Goal: Task Accomplishment & Management: Use online tool/utility

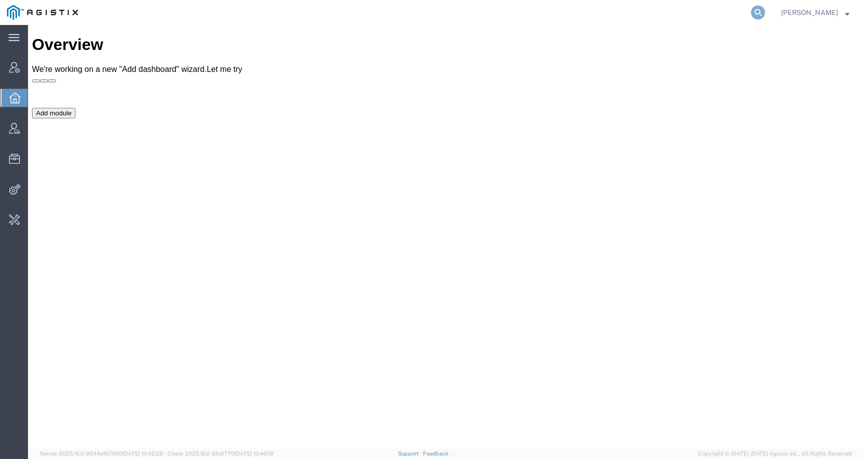
click at [765, 11] on icon at bounding box center [758, 12] width 14 height 14
click at [751, 14] on input "search" at bounding box center [599, 12] width 304 height 24
paste input "56108288"
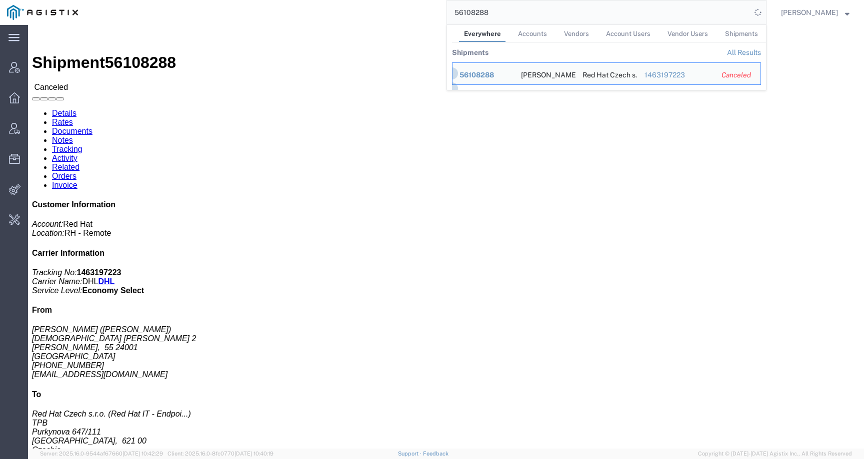
click div "Leg 1 - Small Parcel"
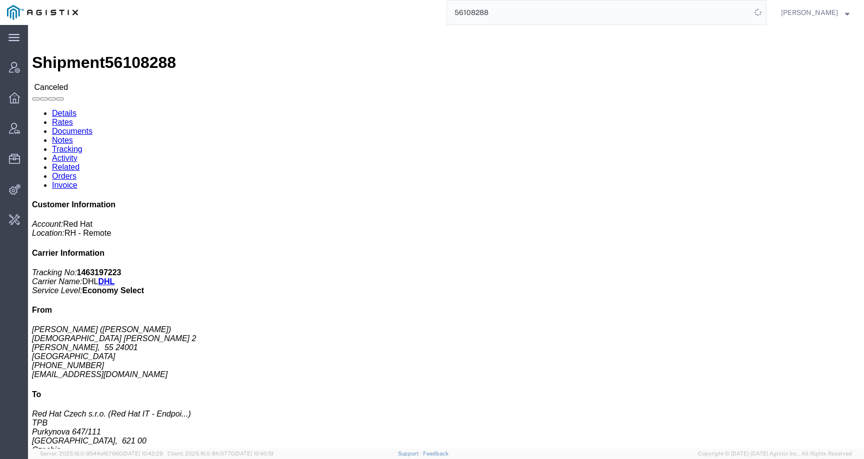
click link "Activity"
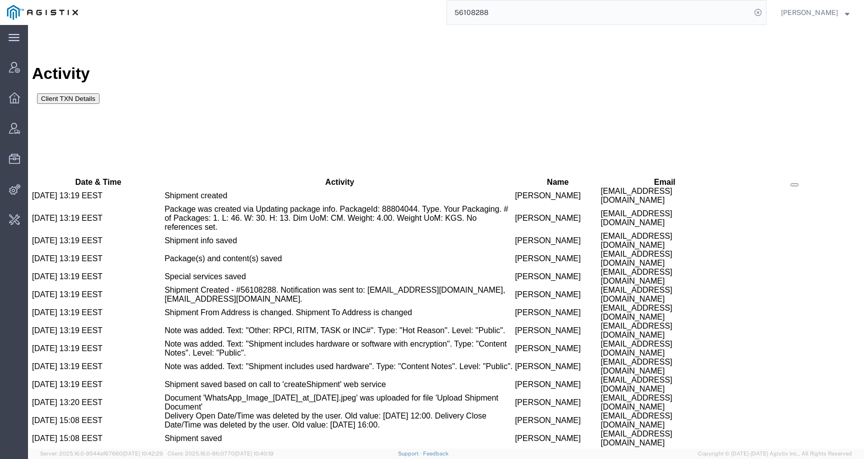
scroll to position [577, 0]
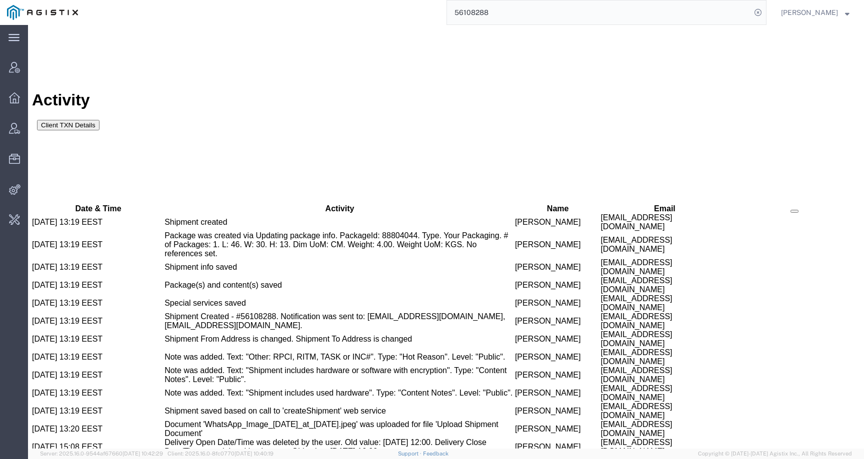
drag, startPoint x: 764, startPoint y: 151, endPoint x: 718, endPoint y: 152, distance: 45.5
copy b "1463197223"
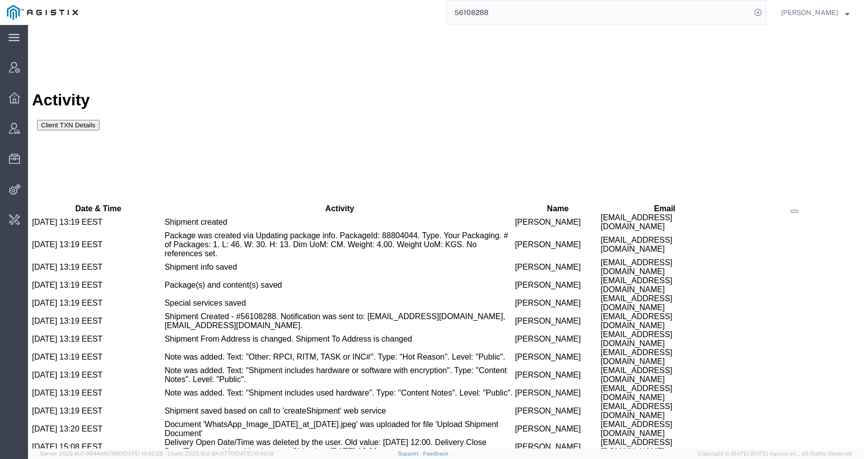
copy span "56108288"
drag, startPoint x: 404, startPoint y: 218, endPoint x: 452, endPoint y: 218, distance: 48.0
copy td "Sona Mala"
drag, startPoint x: 469, startPoint y: 219, endPoint x: 575, endPoint y: 218, distance: 105.5
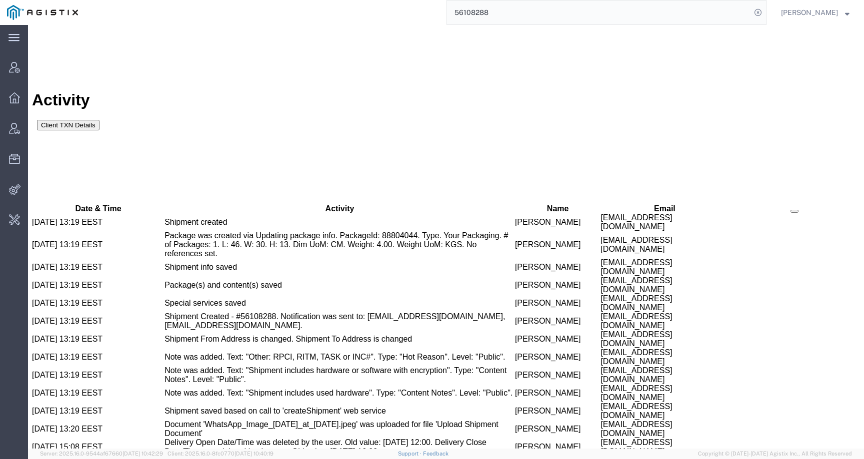
copy td "somala@redhat.com"
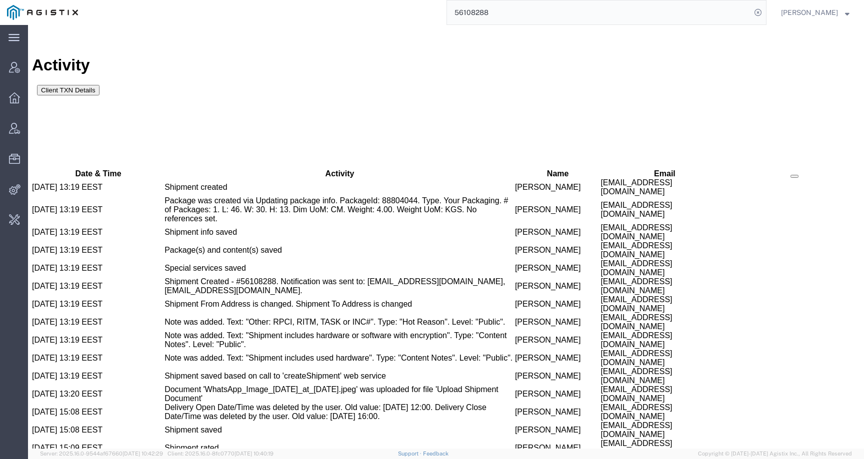
scroll to position [611, 0]
copy td "56453697"
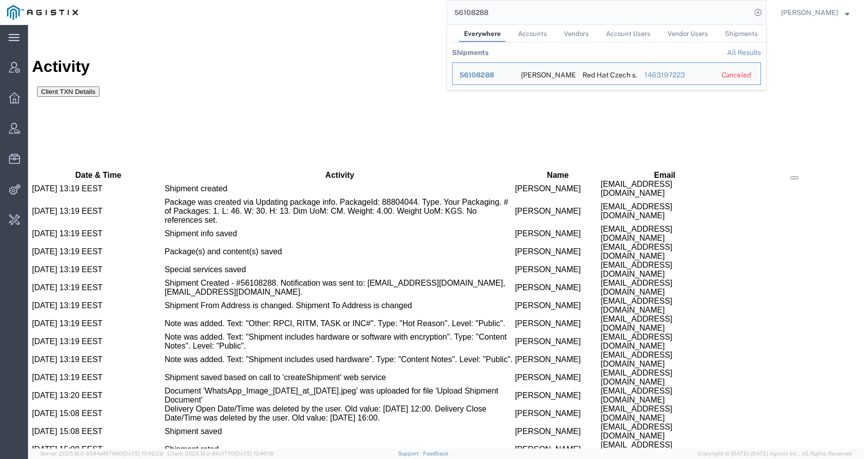
drag, startPoint x: 501, startPoint y: 13, endPoint x: 446, endPoint y: 12, distance: 55.0
click at [446, 12] on div "56108288 Everywhere Accounts Vendors Account Users Vendor Users Shipments Shipm…" at bounding box center [425, 12] width 681 height 25
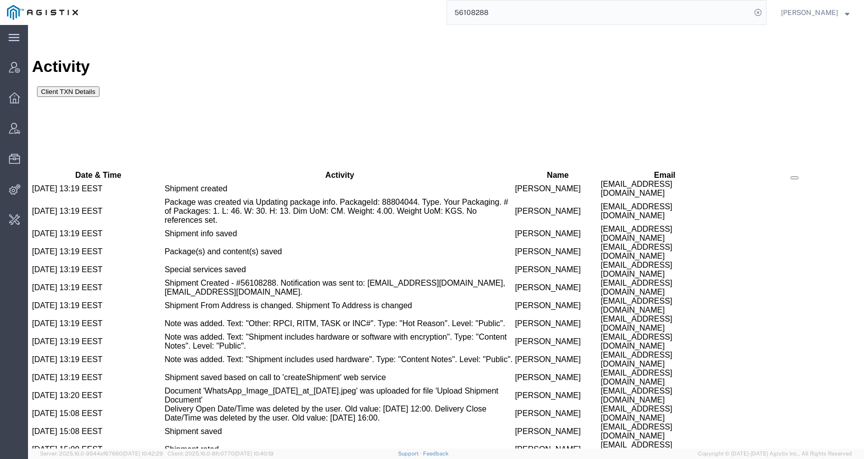
paste input "453697"
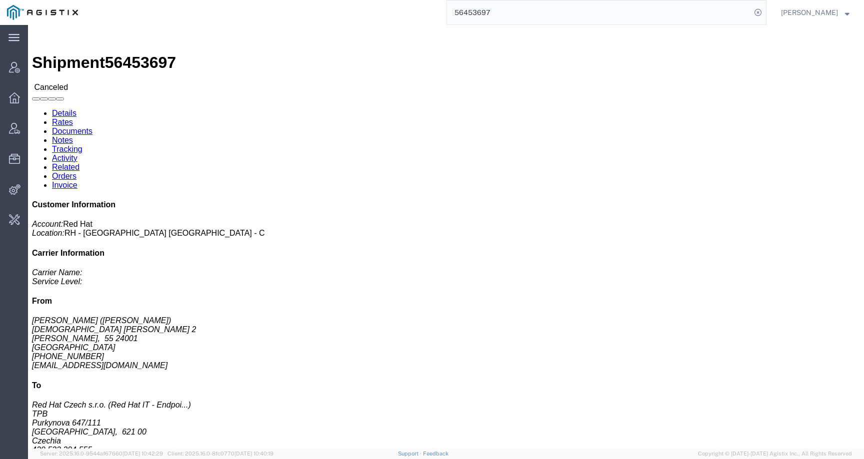
click link "Activity"
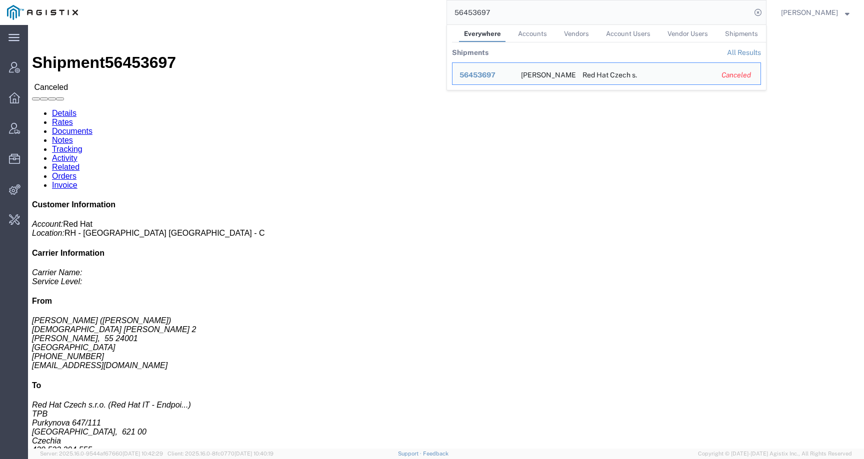
drag, startPoint x: 506, startPoint y: 7, endPoint x: 369, endPoint y: 6, distance: 137.5
click at [369, 6] on div "56453697 Everywhere Accounts Vendors Account Users Vendor Users Shipments Shipm…" at bounding box center [425, 12] width 681 height 25
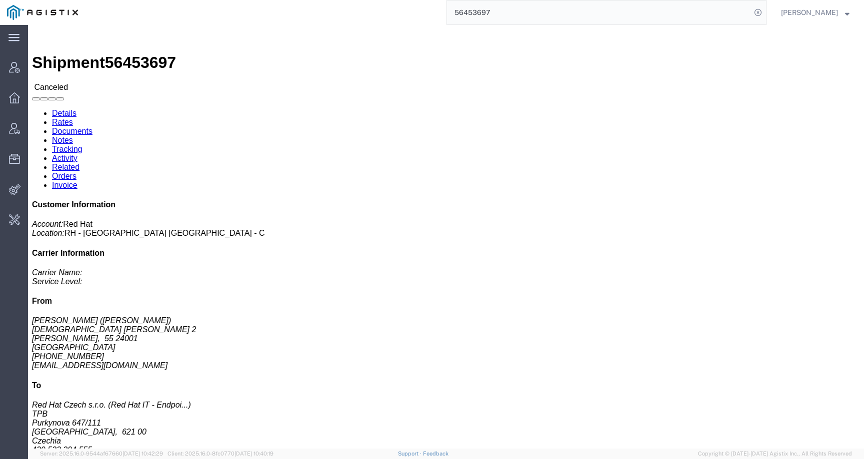
drag, startPoint x: 520, startPoint y: 12, endPoint x: 409, endPoint y: 10, distance: 110.5
click at [410, 10] on div "56453697" at bounding box center [425, 12] width 681 height 25
paste input "108288"
type input "56108288"
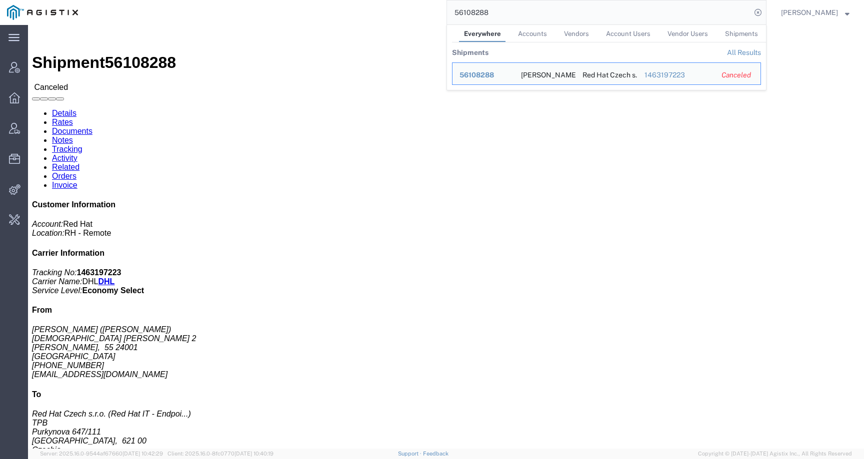
click address "Red Hat Czech s.r.o. (Red Hat IT - Endpoint Systems) TPB Purkynova 647/111 BRNO…"
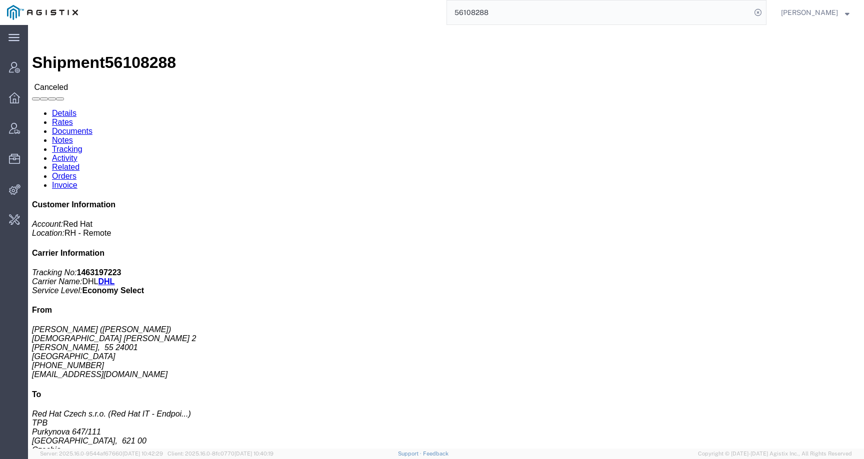
drag, startPoint x: 193, startPoint y: 137, endPoint x: 240, endPoint y: 137, distance: 47.0
click address "Red Hat Czech s.r.o. (Red Hat IT - Endpoint Systems) TPB Purkynova 647/111 BRNO…"
copy address "621 00"
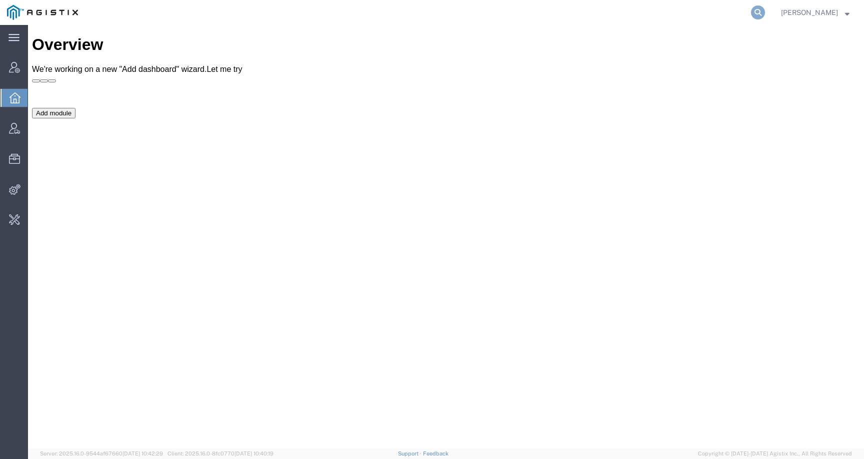
click at [765, 12] on icon at bounding box center [758, 12] width 14 height 14
click at [724, 12] on input "search" at bounding box center [599, 12] width 304 height 24
paste input "SR14-25224-1121"
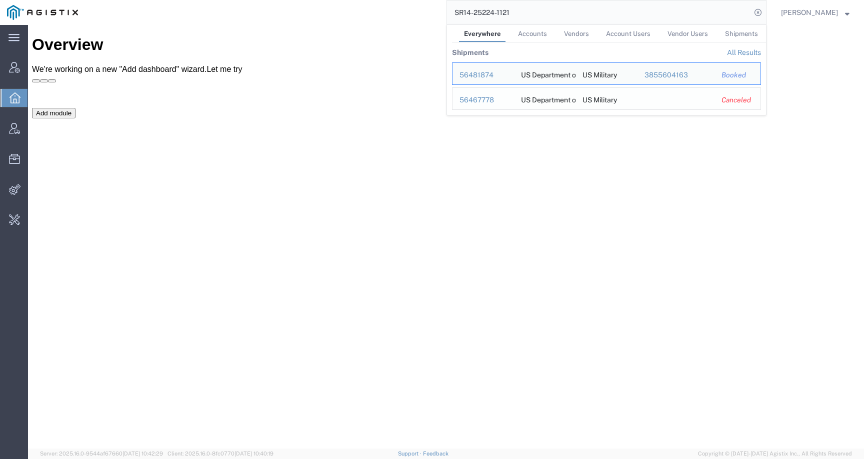
click at [487, 104] on div "56467778" at bounding box center [482, 100] width 47 height 10
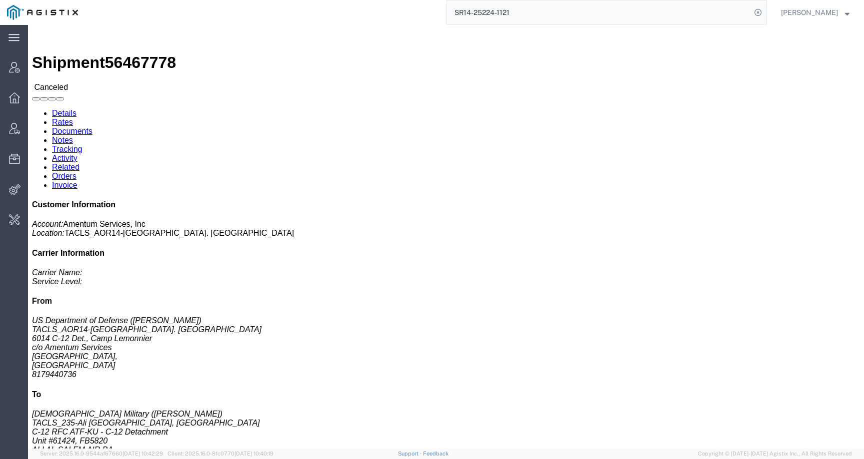
click div "Shipment Detail Ship From US Department of Defense (David Pico) TACLS_AOR14-Dji…"
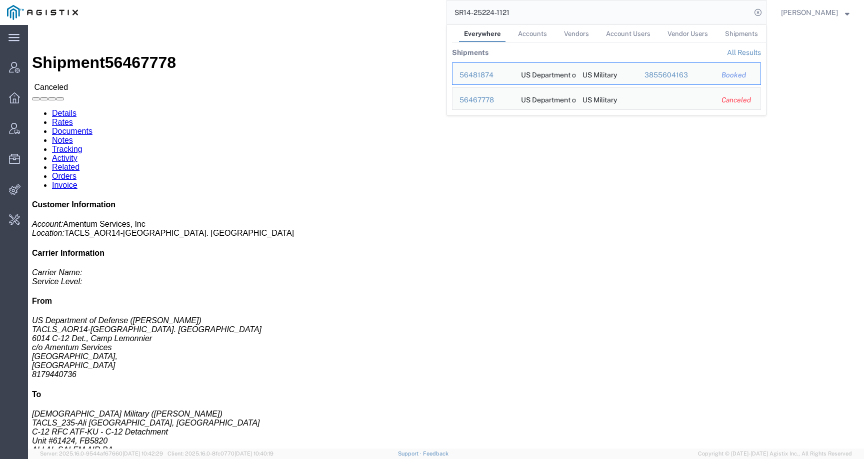
drag, startPoint x: 532, startPoint y: 14, endPoint x: 430, endPoint y: 11, distance: 101.5
click at [430, 12] on div "SR14-25224-1121 Everywhere Accounts Vendors Account Users Vendor Users Shipment…" at bounding box center [425, 12] width 681 height 25
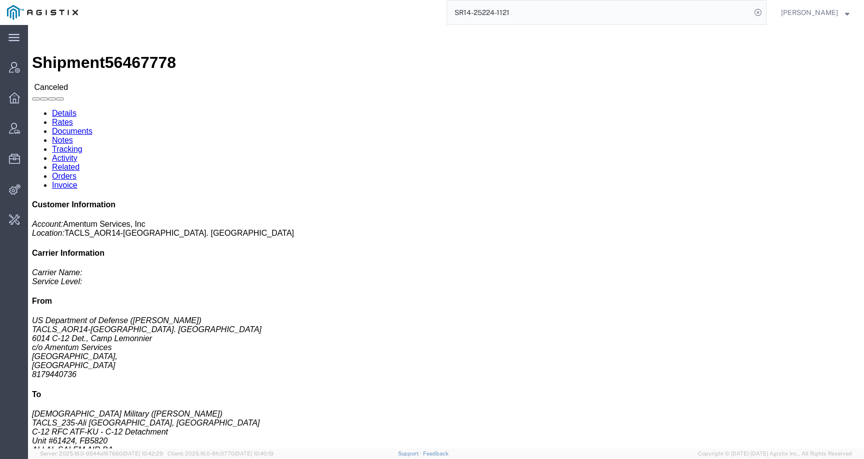
paste input "56108288"
type input "56108288"
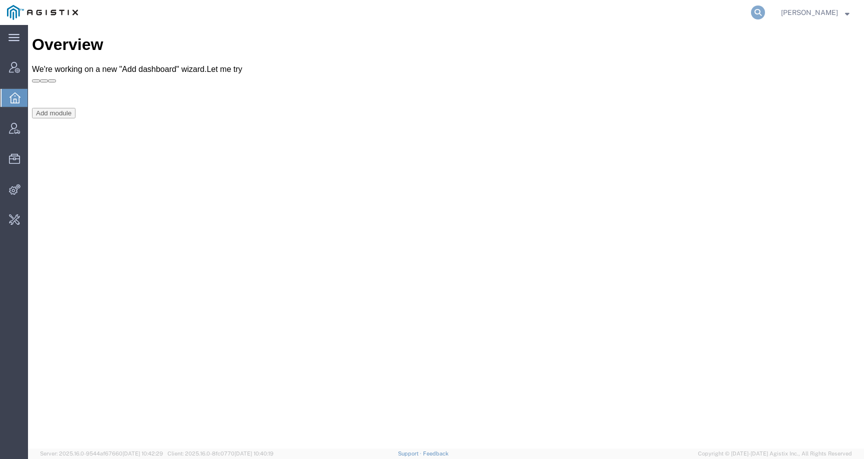
click at [765, 16] on icon at bounding box center [758, 12] width 14 height 14
click at [749, 16] on input "search" at bounding box center [599, 12] width 304 height 24
paste input "391866251575"
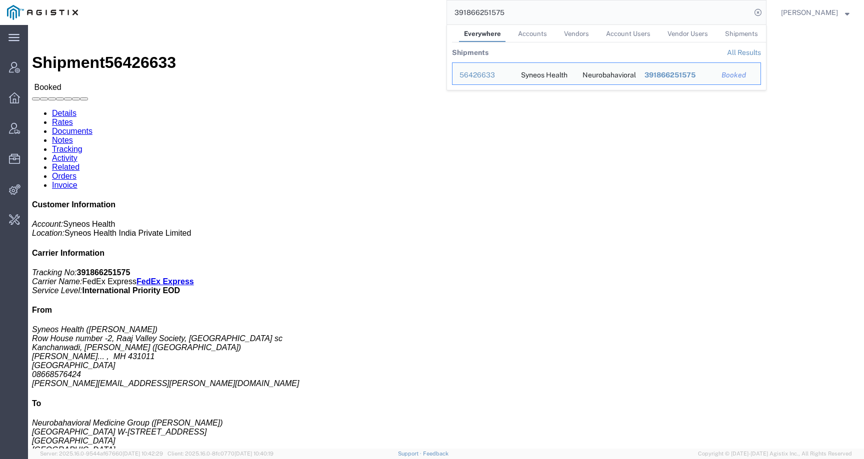
click div "Ship From Syneos Health (Vaibhav Sanghai) Row House number -2, Raaj Valley Soci…"
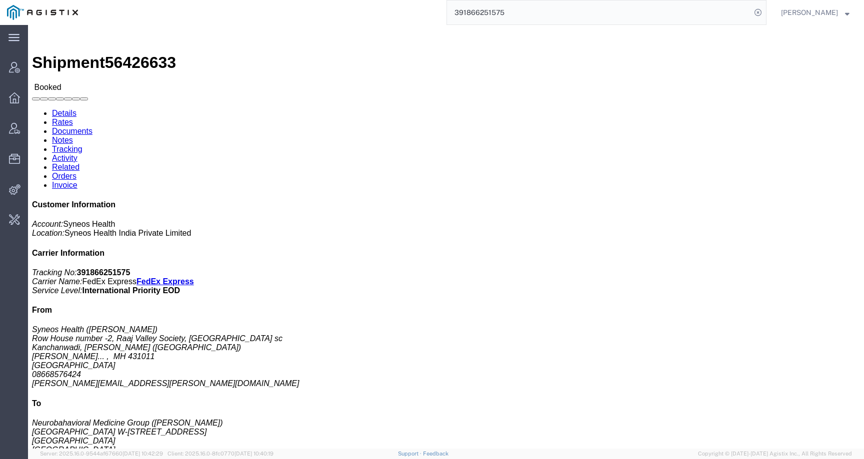
click link "Tracking"
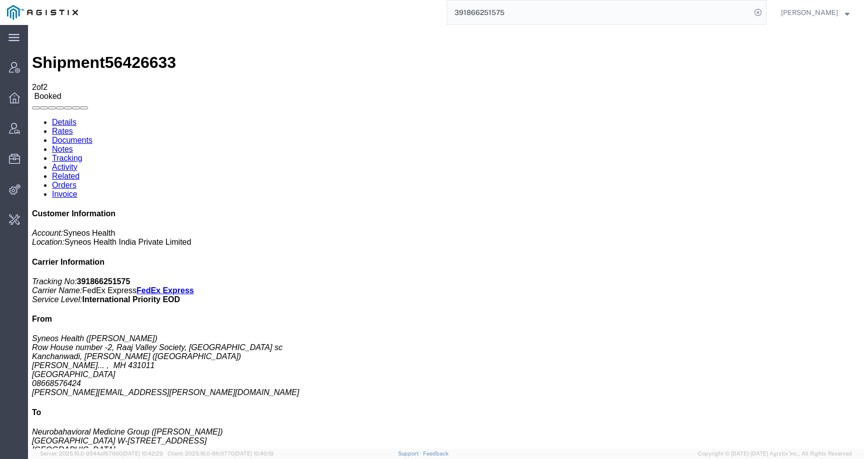
click at [77, 163] on link "Activity" at bounding box center [64, 167] width 25 height 8
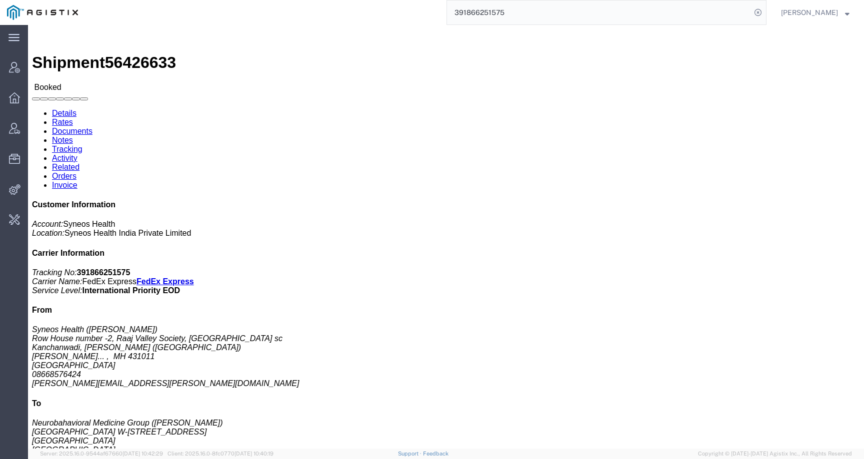
click address "Syneos Health (Vaibhav Sanghai) Row House number -2, Raaj Valley Society, Besid…"
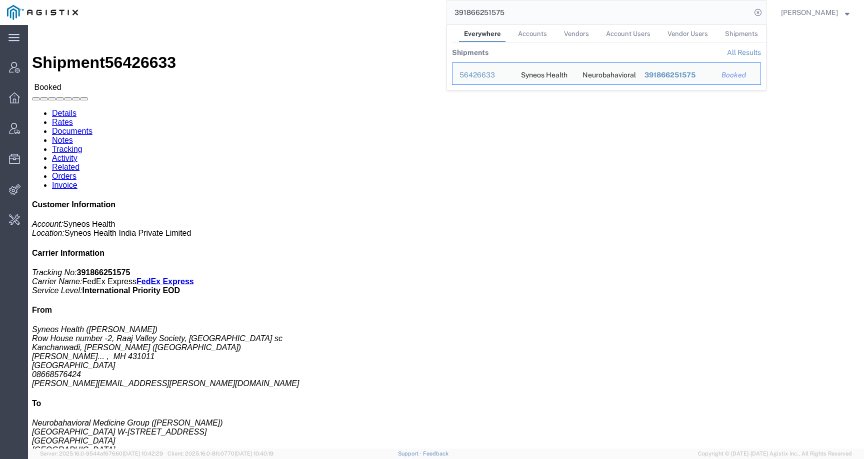
drag, startPoint x: 528, startPoint y: 10, endPoint x: 402, endPoint y: 6, distance: 126.5
click at [403, 8] on div "391866251575 Everywhere Accounts Vendors Account Users Vendor Users Shipments S…" at bounding box center [425, 12] width 681 height 25
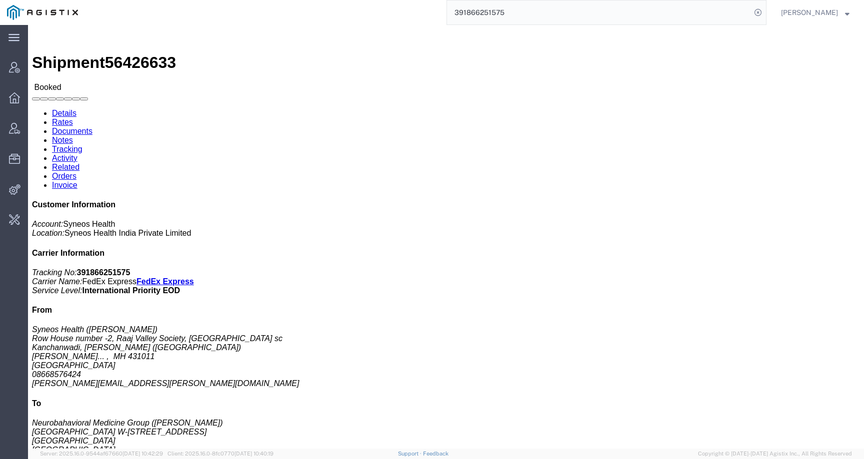
paste input "191922"
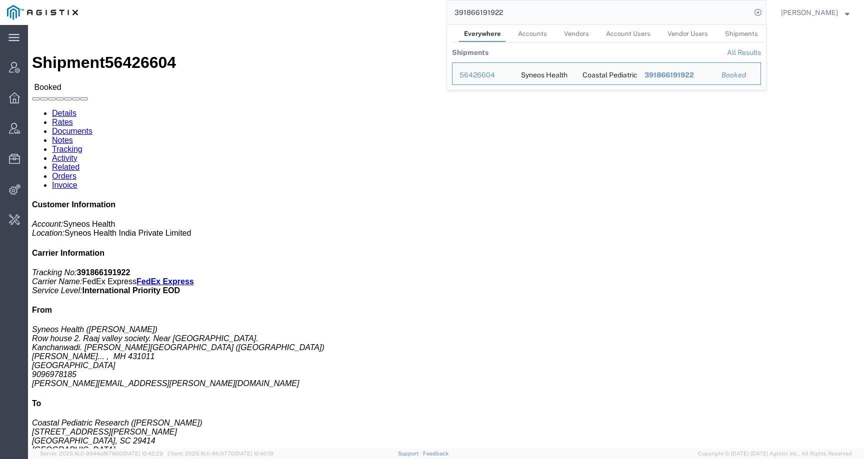
drag, startPoint x: 519, startPoint y: 14, endPoint x: 435, endPoint y: 14, distance: 83.5
click at [435, 14] on div "391866191922 Everywhere Accounts Vendors Account Users Vendor Users Shipments S…" at bounding box center [425, 12] width 681 height 25
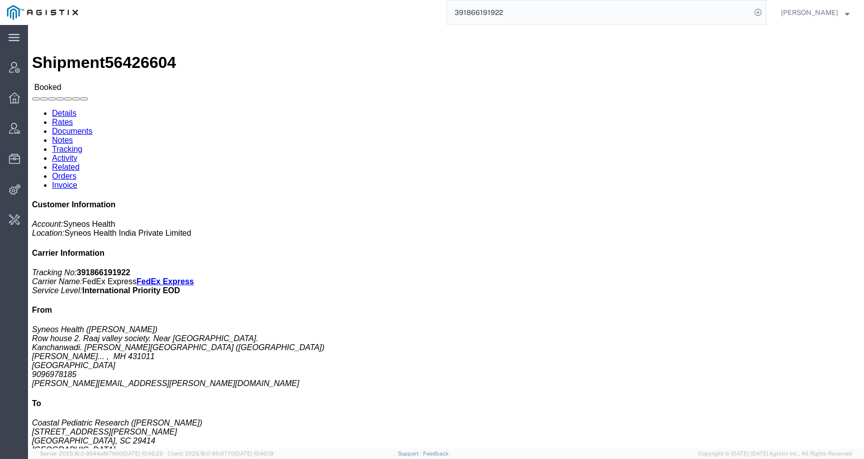
paste input "Irina Chirpisizu"
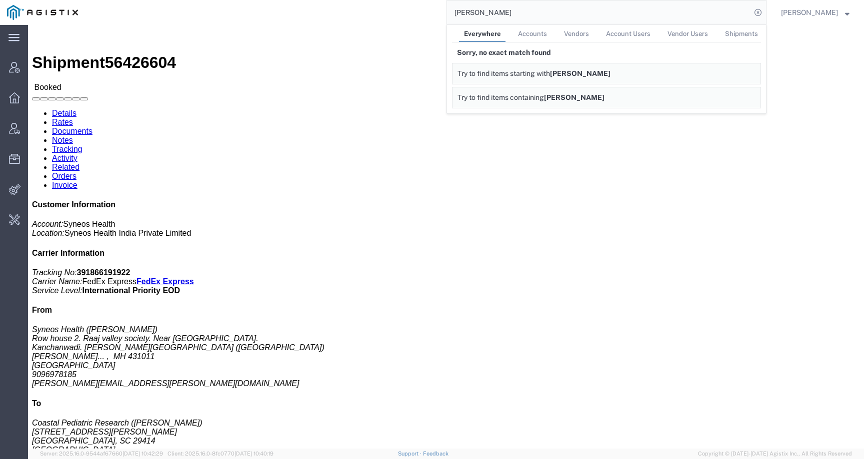
drag, startPoint x: 521, startPoint y: 10, endPoint x: 421, endPoint y: 8, distance: 100.0
click at [421, 8] on div "Irina Chirpisizu Everywhere Accounts Vendors Account Users Vendor Users Shipmen…" at bounding box center [425, 12] width 681 height 25
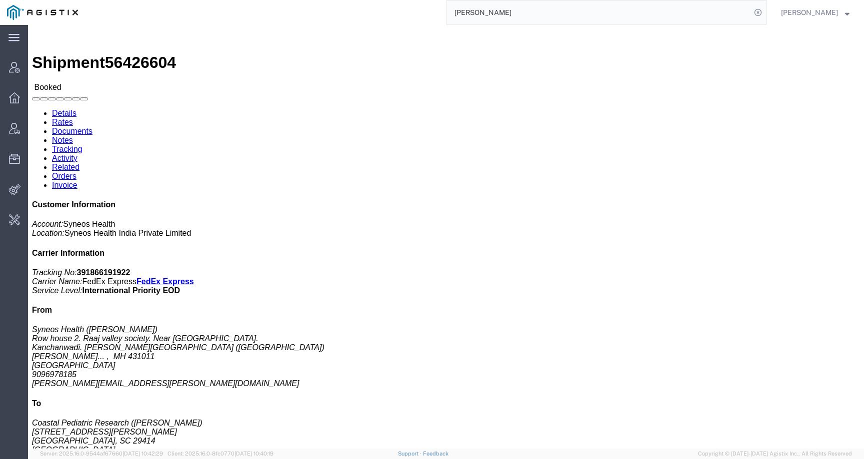
paste input ".chirpisizu@syneoshealth.com"
type input "Irina.chirpisizu@syneoshealth.com"
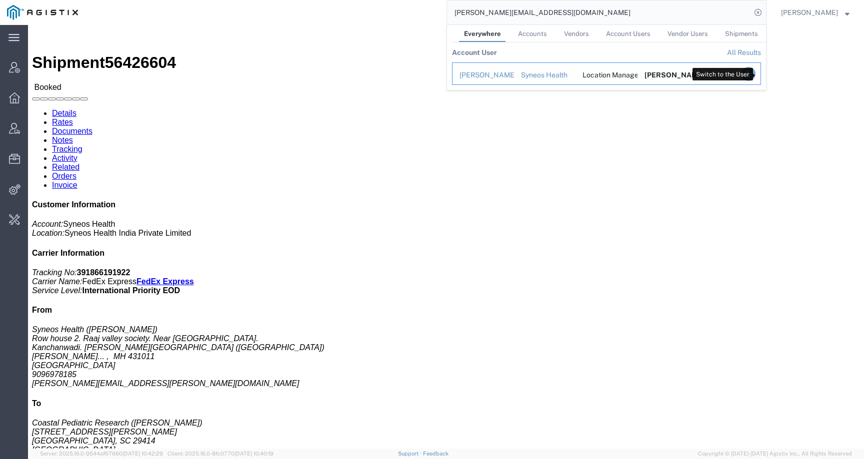
click at [755, 74] on icon "Search Results" at bounding box center [748, 74] width 14 height 14
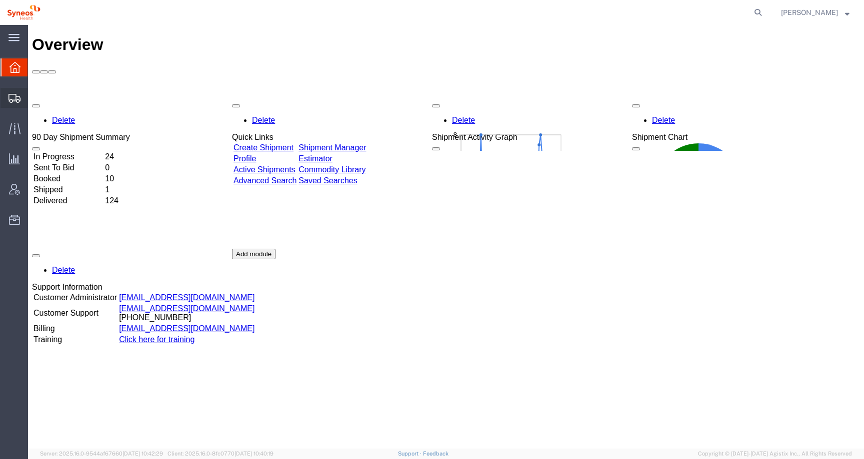
click at [11, 99] on icon at bounding box center [14, 98] width 12 height 9
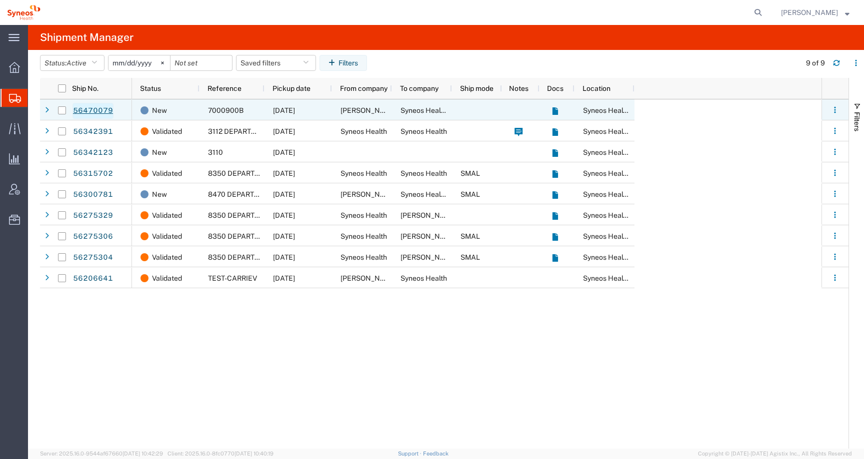
click at [98, 111] on link "56470079" at bounding box center [92, 111] width 41 height 16
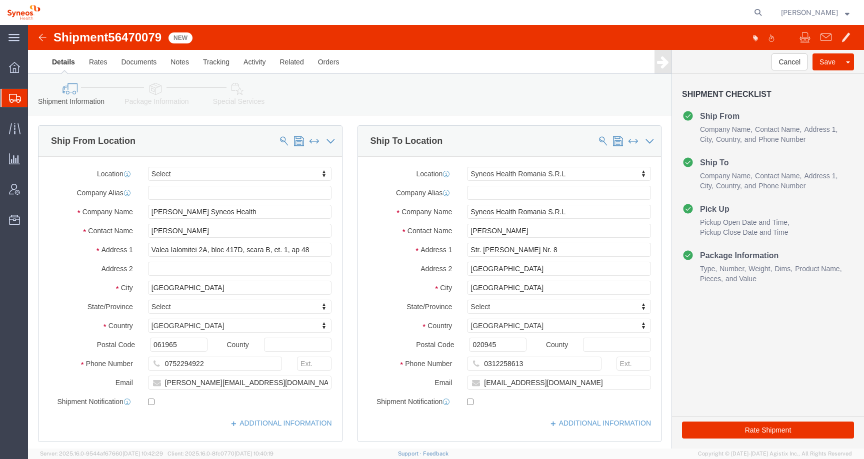
select select
select select "48853"
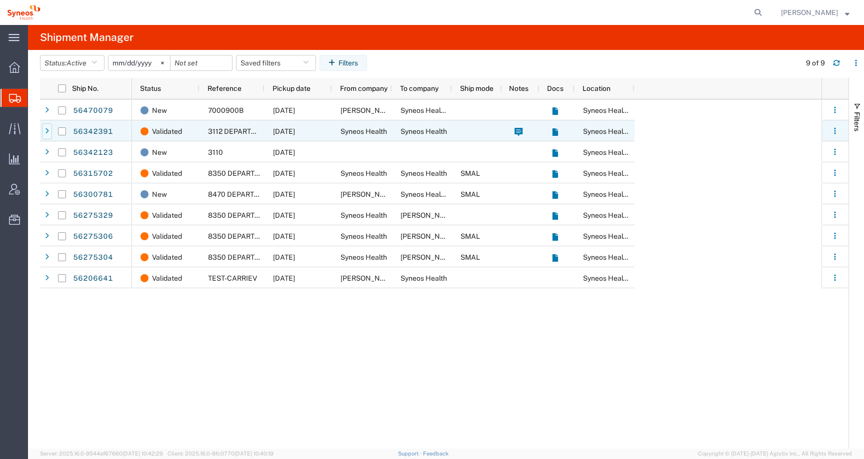
click at [51, 133] on div at bounding box center [47, 131] width 10 height 16
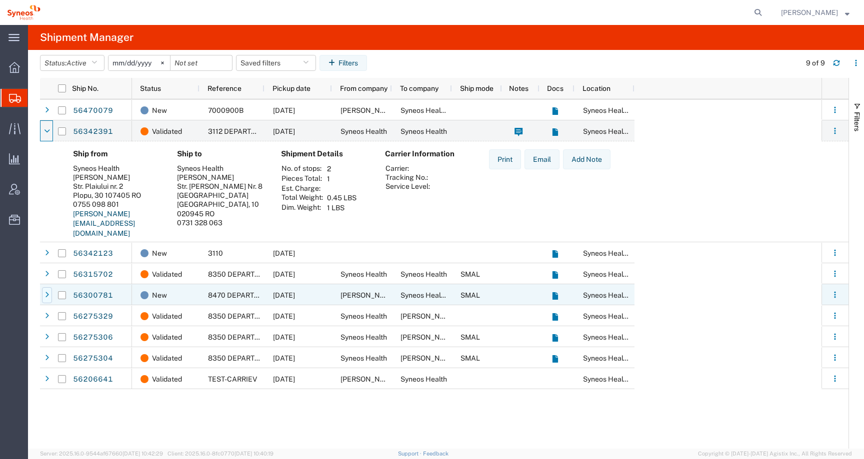
click at [44, 293] on div at bounding box center [47, 295] width 10 height 16
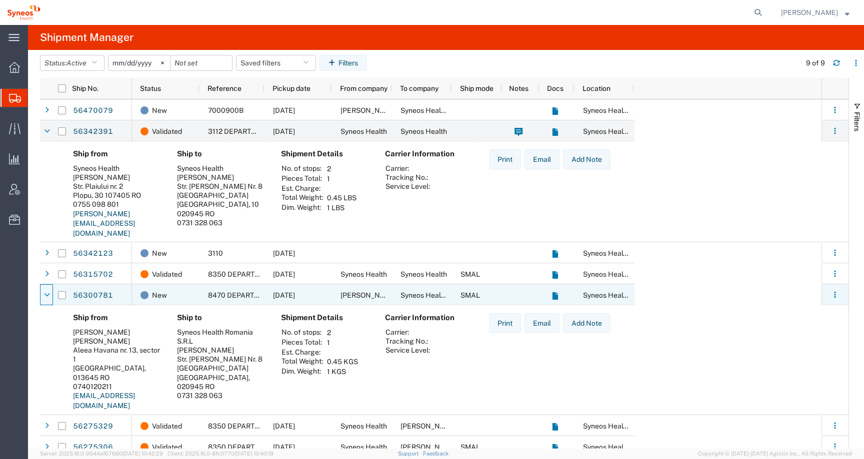
click at [44, 293] on icon at bounding box center [47, 295] width 6 height 7
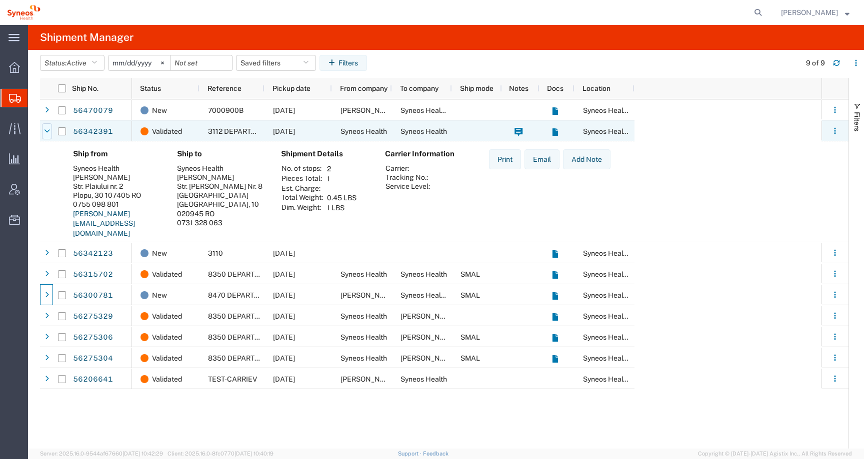
click at [46, 131] on icon at bounding box center [47, 131] width 6 height 7
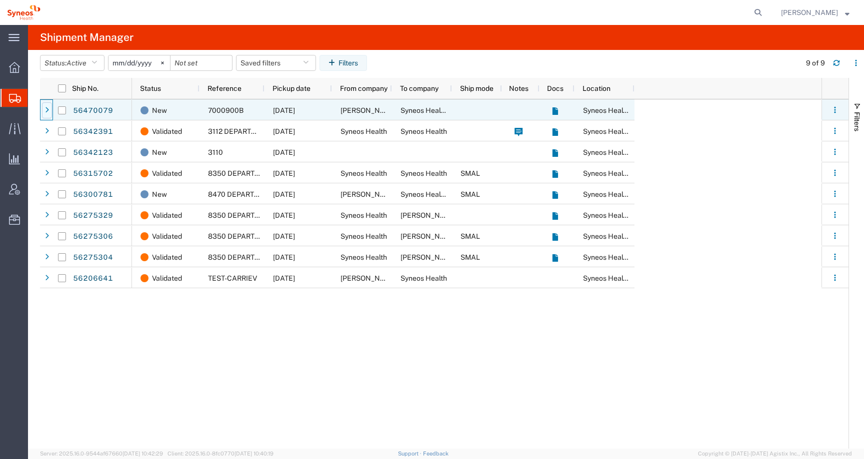
click at [48, 110] on icon at bounding box center [47, 110] width 4 height 7
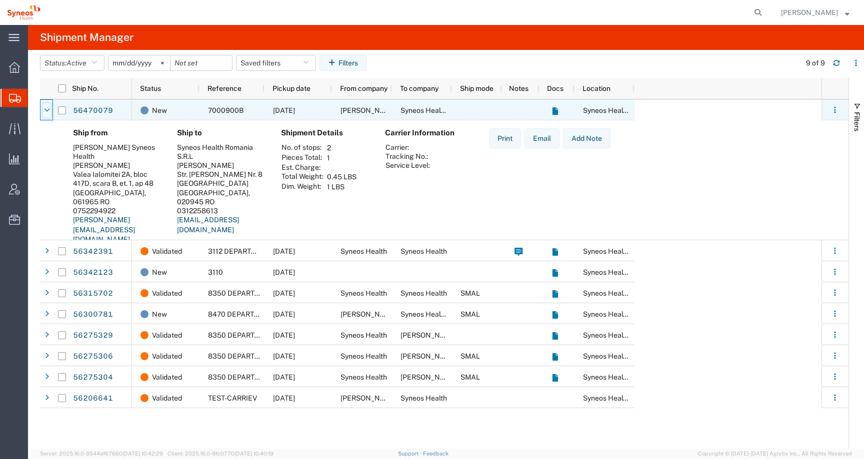
click at [45, 111] on icon at bounding box center [47, 110] width 6 height 7
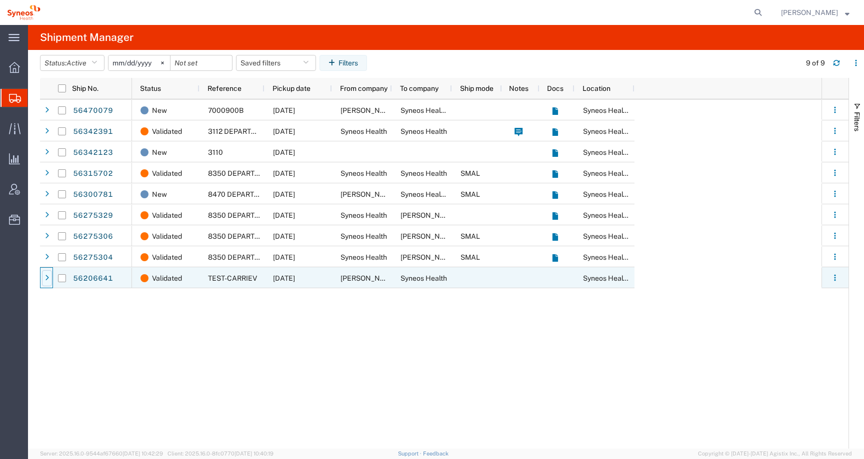
click at [48, 281] on icon at bounding box center [47, 278] width 4 height 7
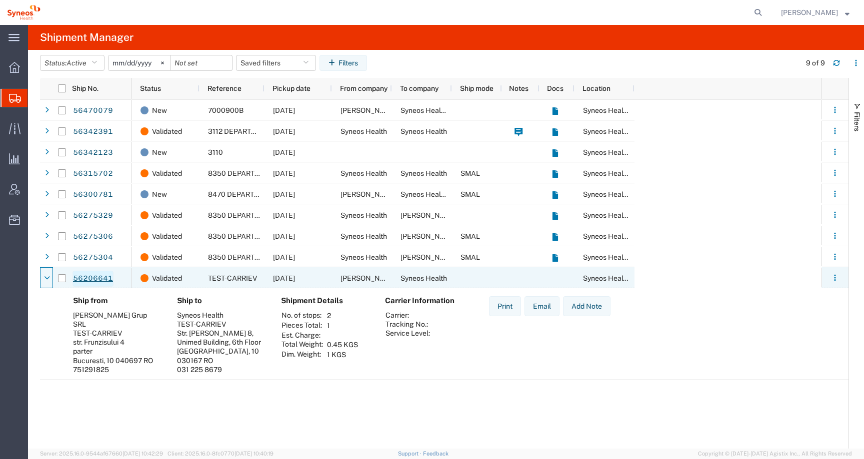
click at [94, 276] on link "56206641" at bounding box center [92, 279] width 41 height 16
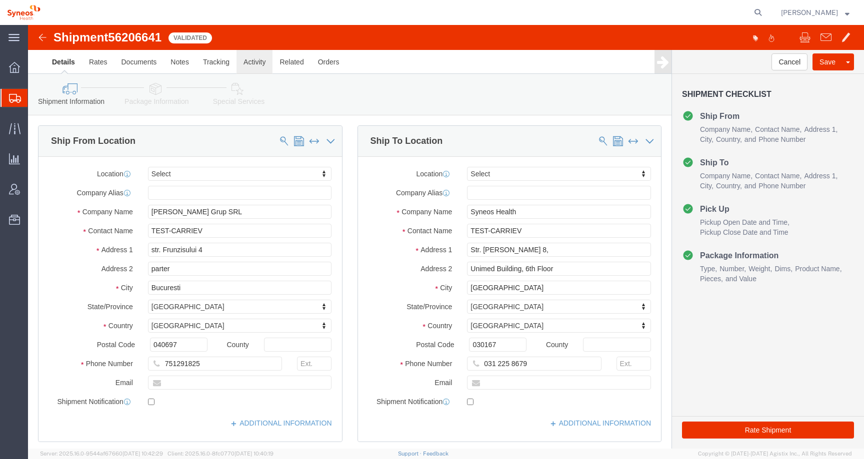
select select
click link "Activity"
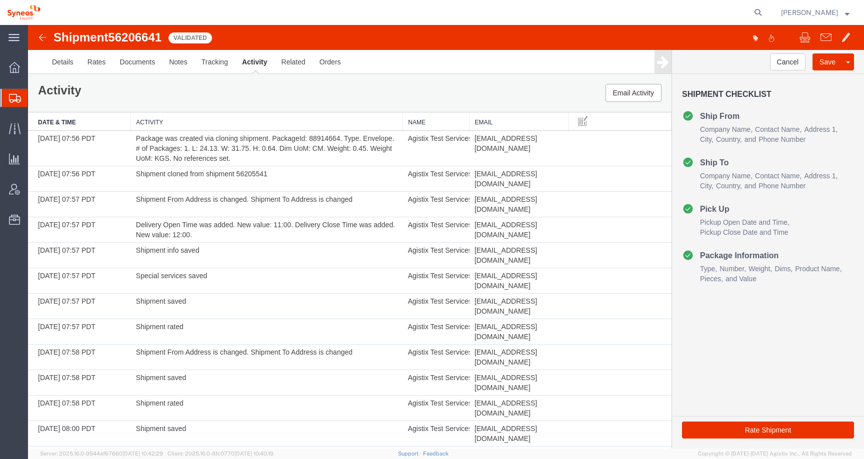
click at [141, 37] on span "56206641" at bounding box center [134, 36] width 53 height 13
copy span "56206641"
click at [799, 9] on span "Irina Chirpisizu" at bounding box center [809, 12] width 57 height 11
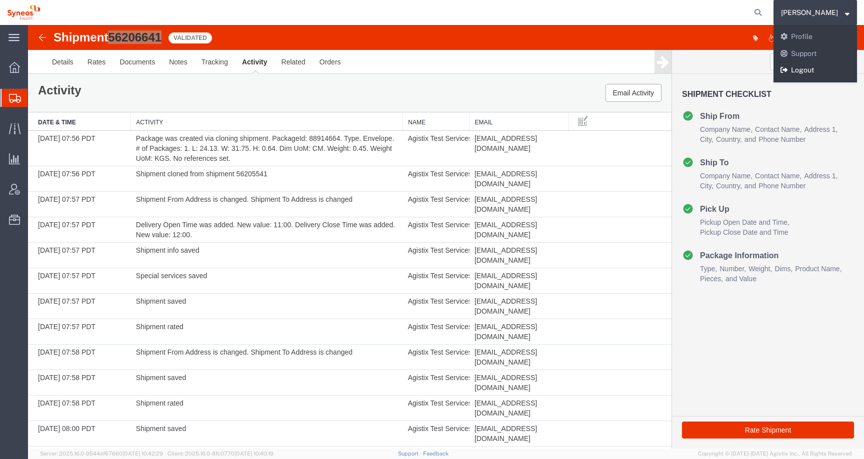
click at [799, 67] on link "Logout" at bounding box center [814, 70] width 83 height 17
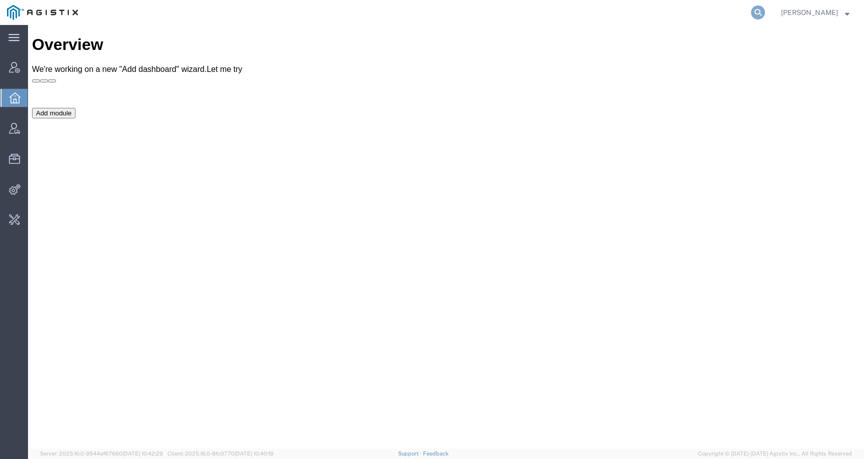
click at [765, 10] on icon at bounding box center [758, 12] width 14 height 14
click at [744, 10] on input "search" at bounding box center [599, 12] width 304 height 24
type input "offline@syneos"
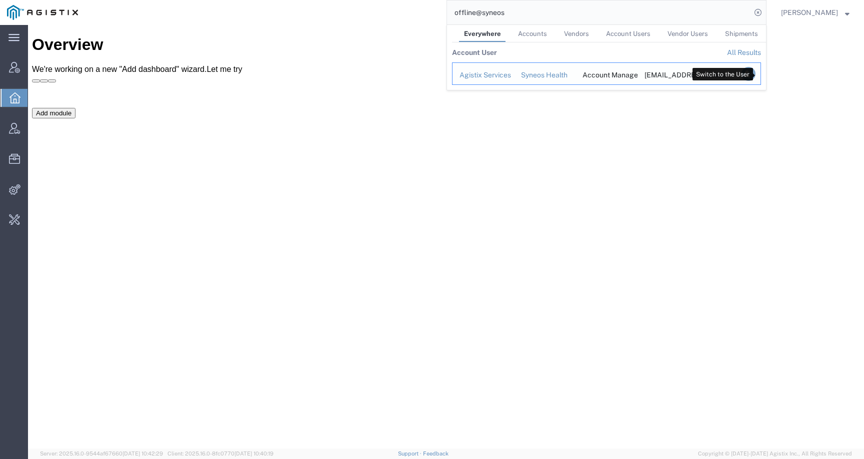
click at [755, 76] on icon "Search Results" at bounding box center [748, 74] width 14 height 14
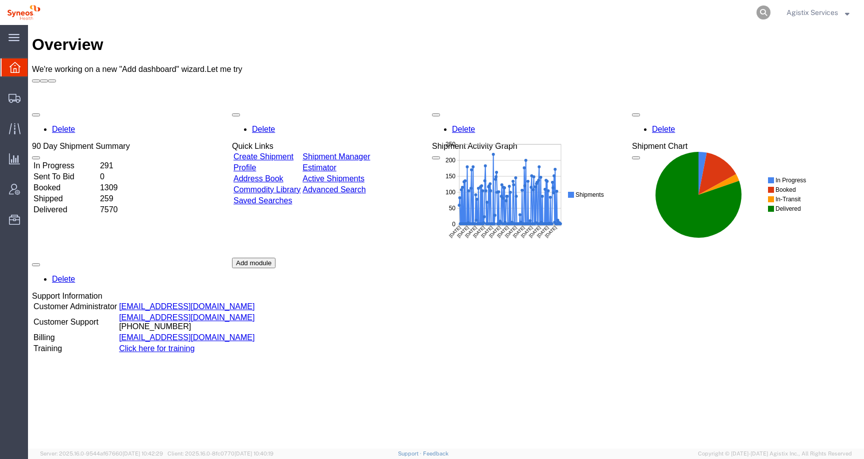
click at [762, 8] on icon at bounding box center [763, 12] width 14 height 14
click at [697, 13] on input "search" at bounding box center [604, 12] width 304 height 24
click at [585, 6] on input "search" at bounding box center [604, 12] width 304 height 24
paste input "56206641"
type input "56206641"
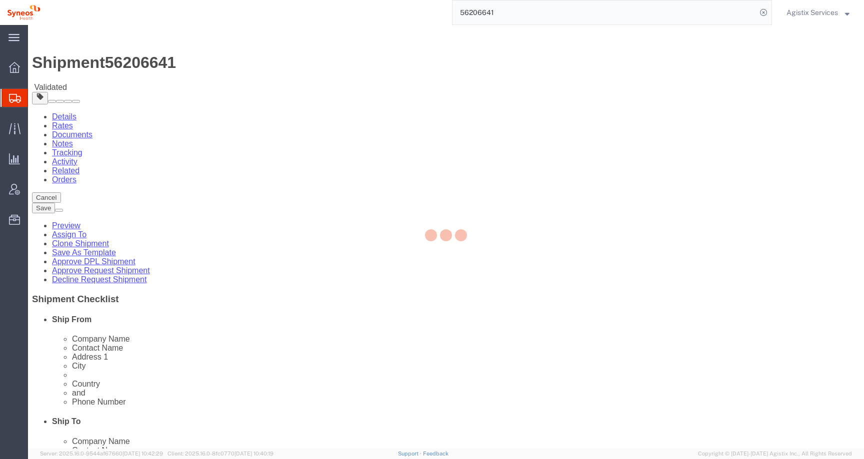
select select
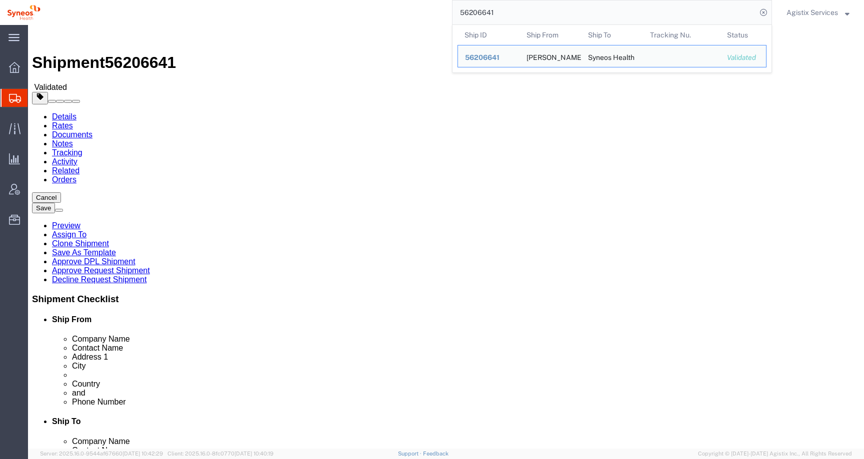
click div "Shipment Information Package Information Special Services Loading Routing"
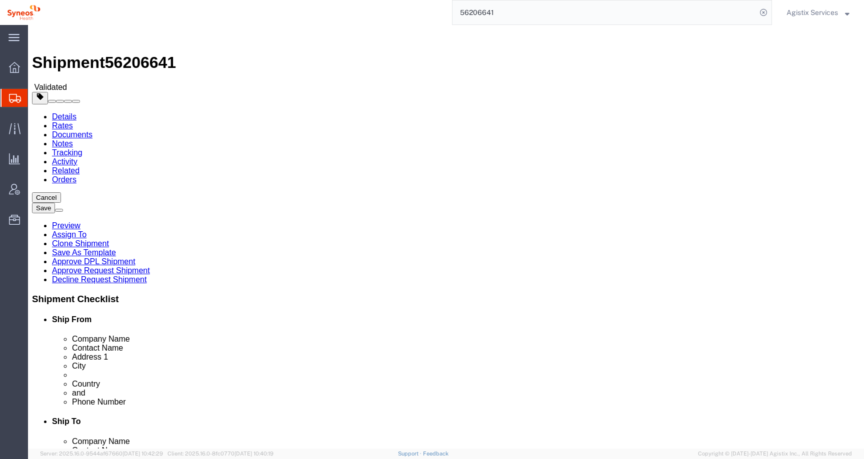
drag, startPoint x: 183, startPoint y: 224, endPoint x: 84, endPoint y: 223, distance: 98.5
click div "Address 1 str. Frunzisului 4"
drag, startPoint x: 160, startPoint y: 263, endPoint x: 106, endPoint y: 261, distance: 53.5
click div "City Bucuresti"
drag, startPoint x: 521, startPoint y: 224, endPoint x: 420, endPoint y: 223, distance: 101.0
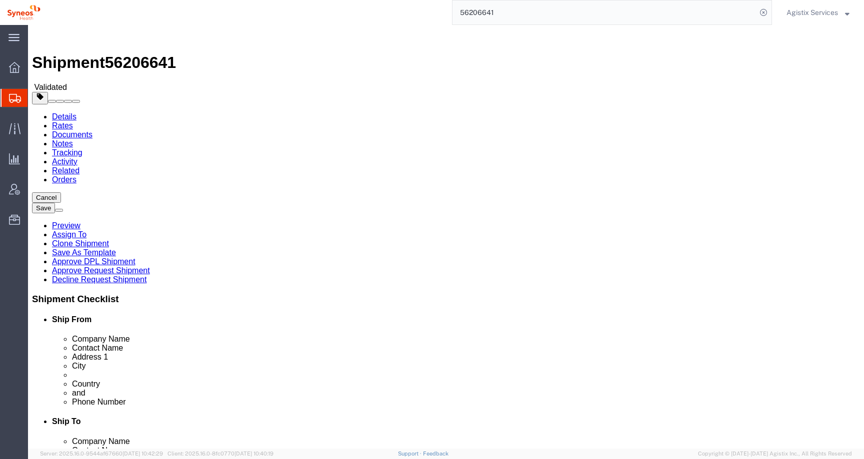
click div "Address 1 Str. Tudor Arghezi 8,"
drag, startPoint x: 526, startPoint y: 240, endPoint x: 422, endPoint y: 239, distance: 104.0
click div "Address 2 Unimed Building, 6th Floor"
drag, startPoint x: 476, startPoint y: 263, endPoint x: 428, endPoint y: 261, distance: 48.0
click div "Bucharest"
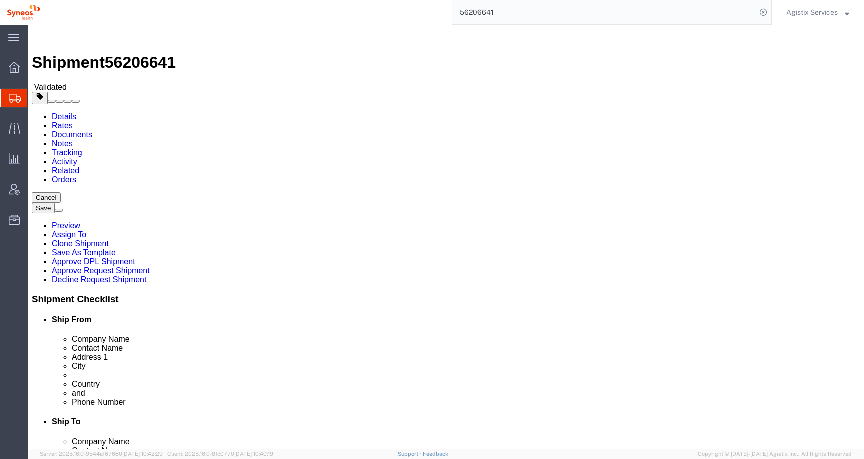
drag, startPoint x: 471, startPoint y: 320, endPoint x: 406, endPoint y: 320, distance: 65.0
click div "Postal Code 030167"
type input "020945"
click button "Rate Shipment"
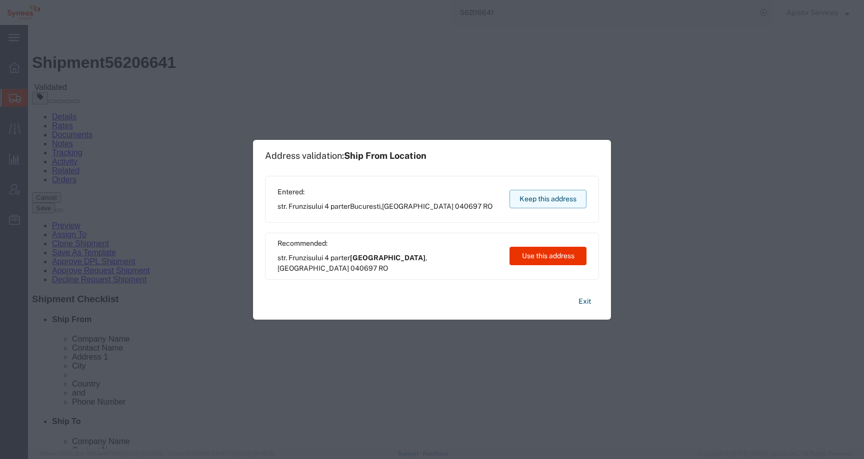
click at [545, 199] on button "Keep this address" at bounding box center [547, 199] width 77 height 18
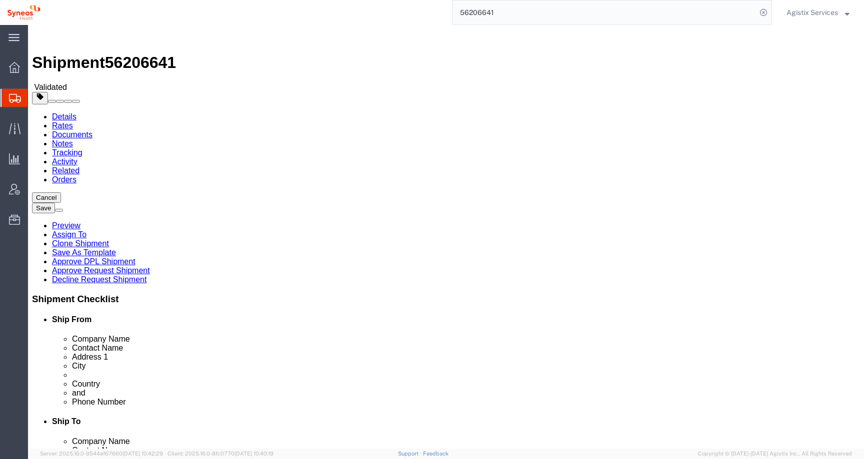
click at [800, 11] on span "Agistix Services" at bounding box center [811, 12] width 51 height 11
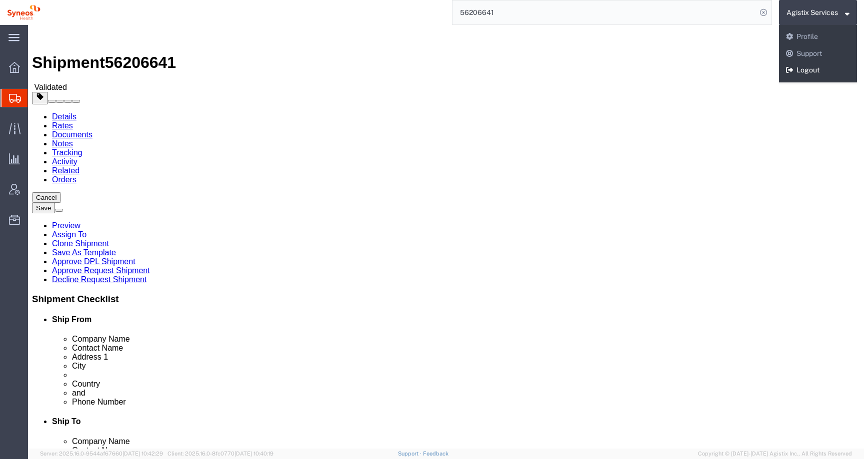
click at [804, 73] on link "Logout" at bounding box center [818, 70] width 78 height 17
